Goal: Transaction & Acquisition: Purchase product/service

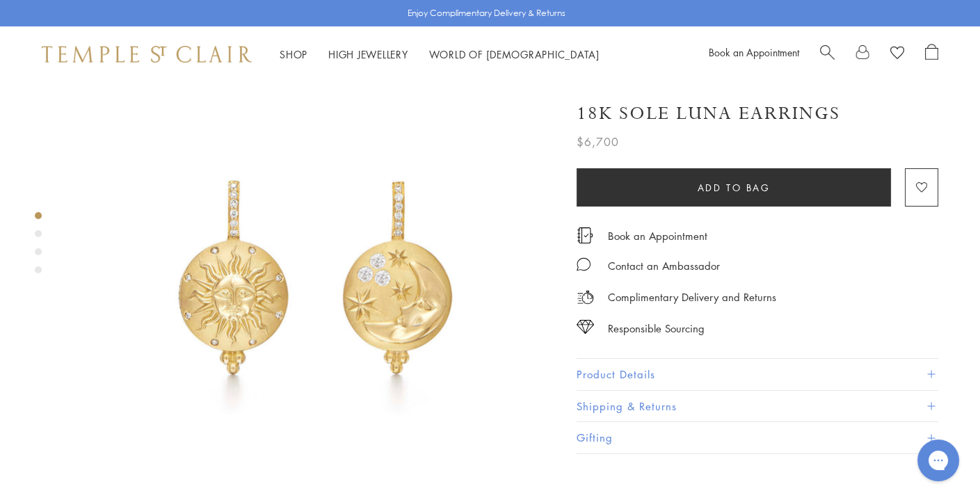
scroll to position [179, 0]
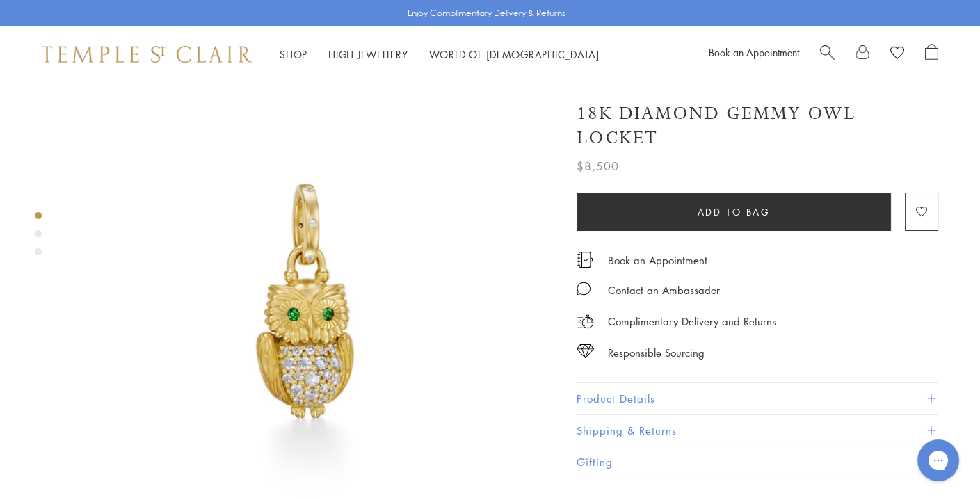
scroll to position [24, 0]
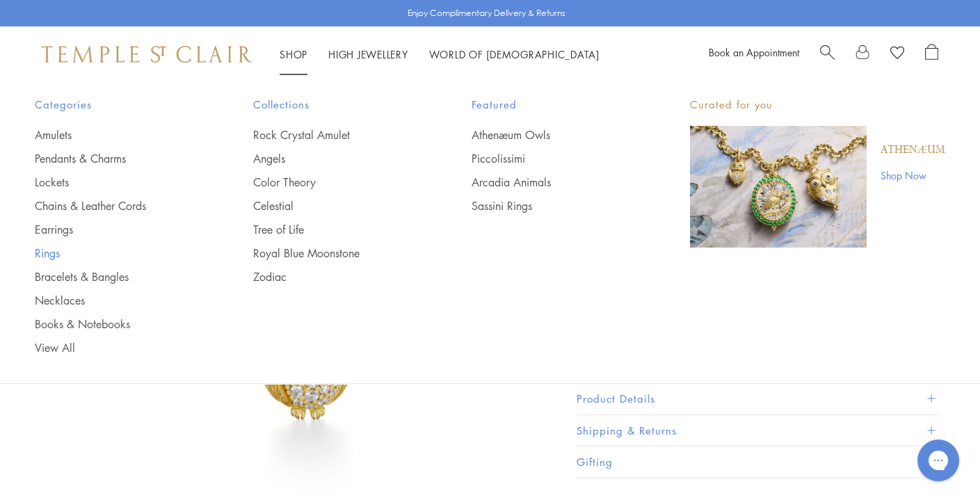
click at [49, 254] on link "Rings" at bounding box center [116, 252] width 163 height 15
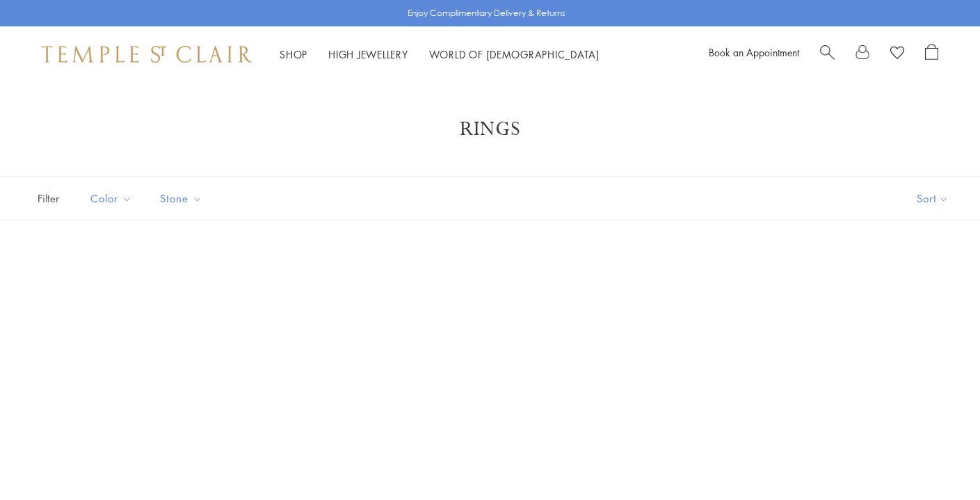
click at [921, 198] on button "Sort" at bounding box center [932, 198] width 95 height 42
click at [939, 195] on button "Sort" at bounding box center [932, 198] width 95 height 42
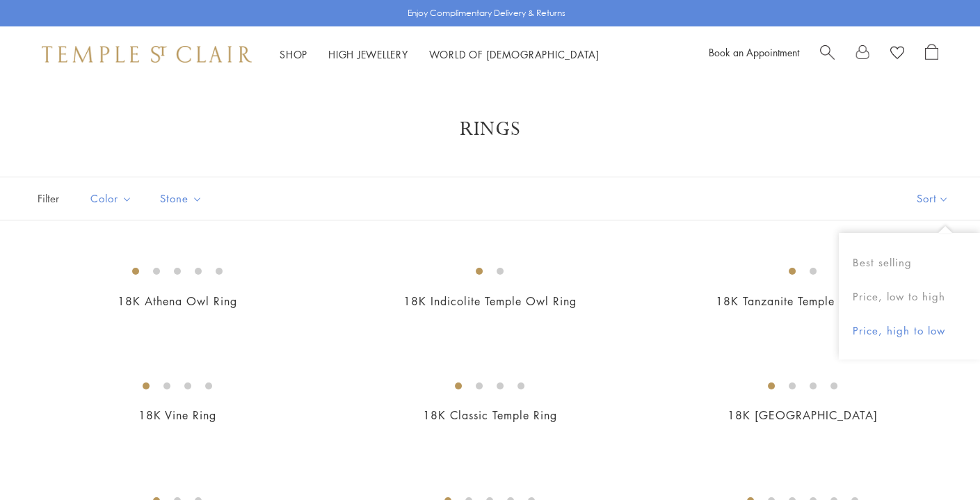
click at [887, 331] on button "Price, high to low" at bounding box center [909, 331] width 141 height 34
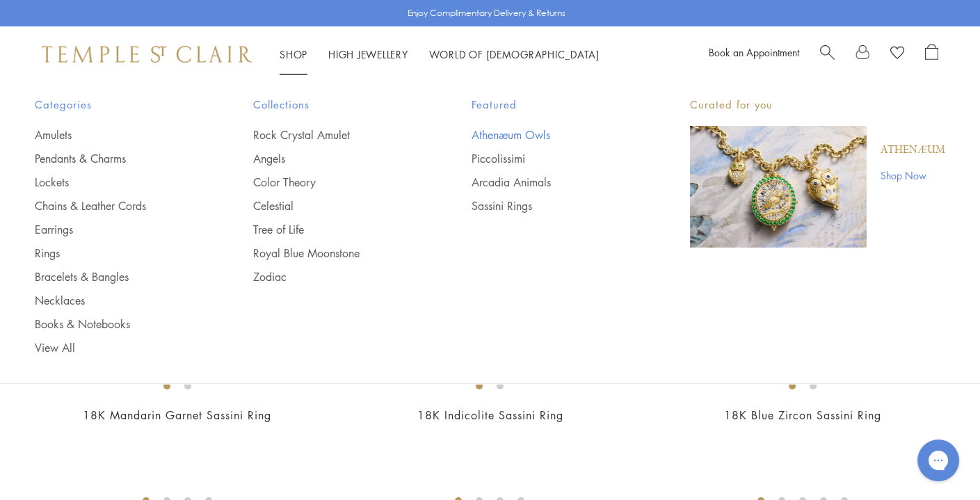
click at [496, 135] on link "Athenæum Owls" at bounding box center [552, 134] width 163 height 15
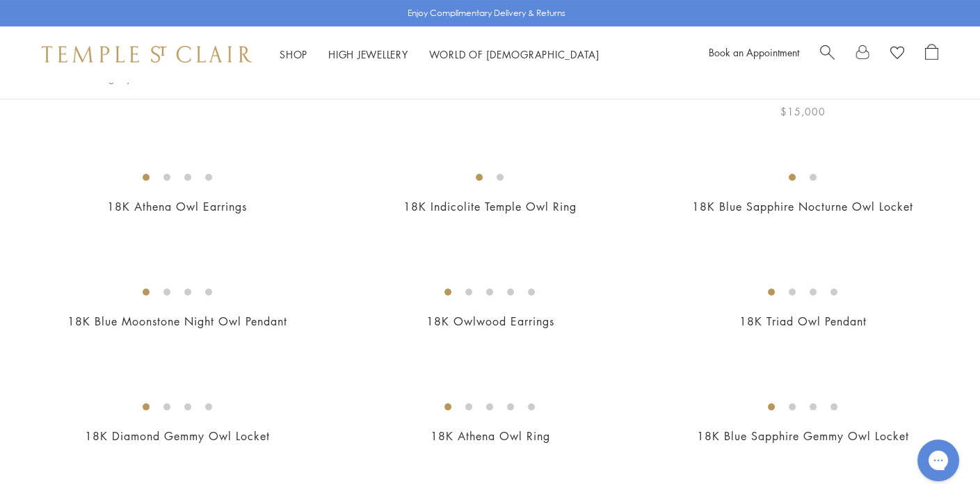
scroll to position [391, 0]
click at [0, 0] on img at bounding box center [0, 0] width 0 height 0
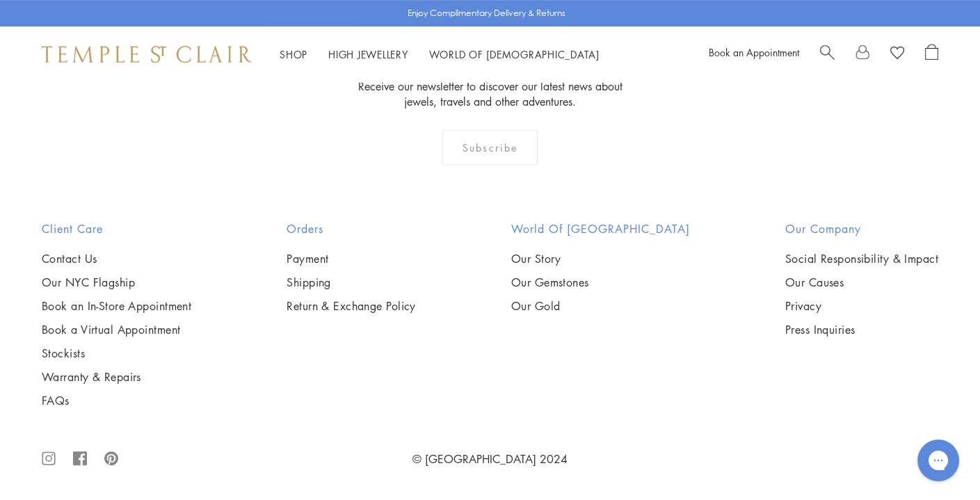
scroll to position [2149, 0]
